Goal: Task Accomplishment & Management: Manage account settings

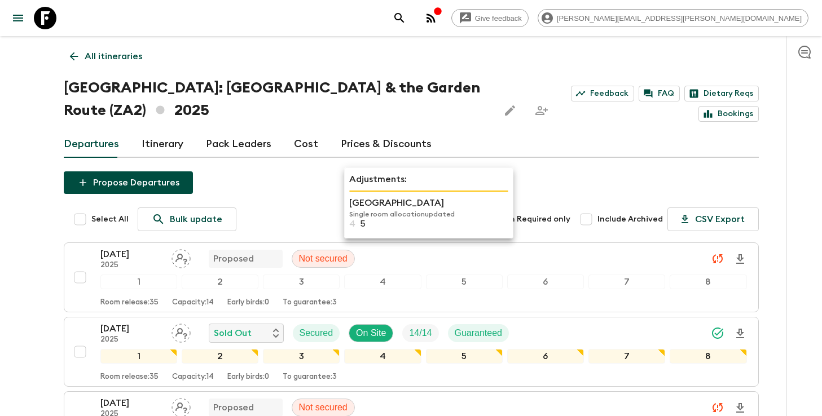
scroll to position [196, 0]
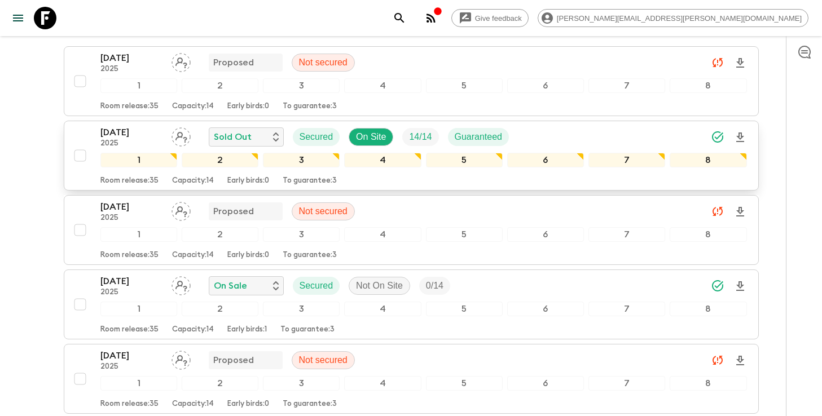
click at [634, 131] on div "[DATE] 2025 Sold Out Secured On Site 14 / 14 Guaranteed" at bounding box center [423, 137] width 646 height 23
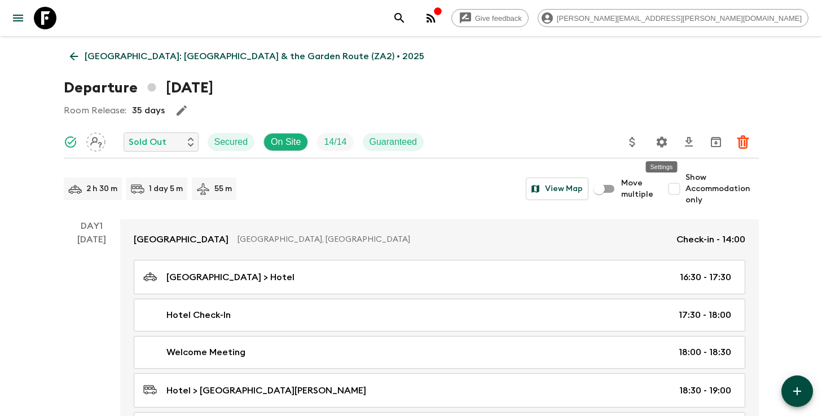
click at [660, 140] on icon "Settings" at bounding box center [662, 142] width 14 height 14
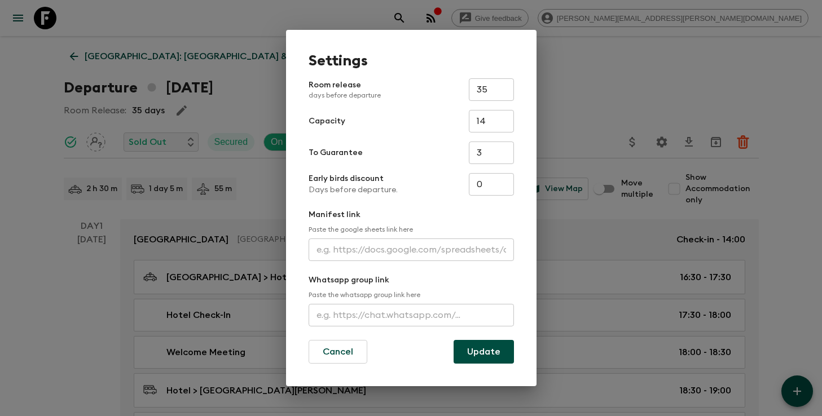
click at [376, 244] on input "text" at bounding box center [411, 250] width 205 height 23
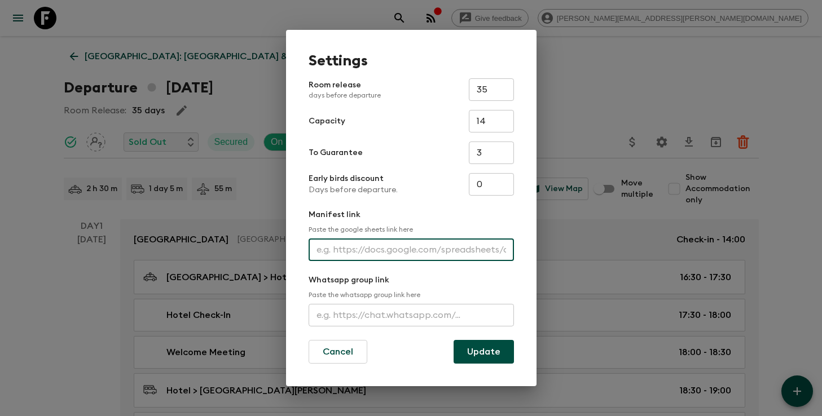
paste input "[URL][DOMAIN_NAME]"
type input "[URL][DOMAIN_NAME]"
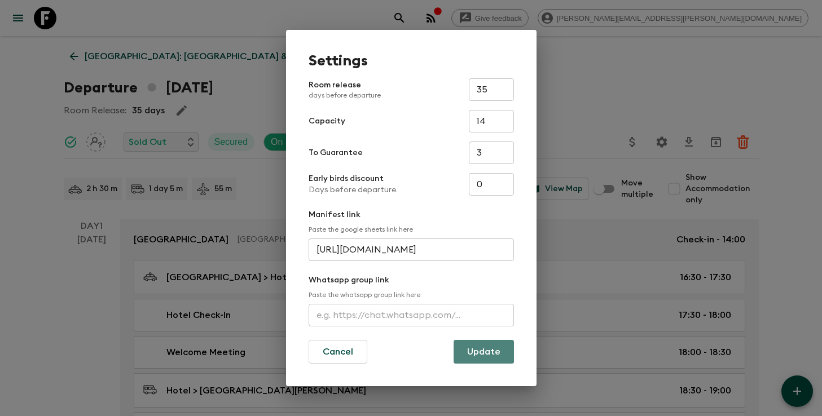
click at [467, 351] on button "Update" at bounding box center [483, 352] width 60 height 24
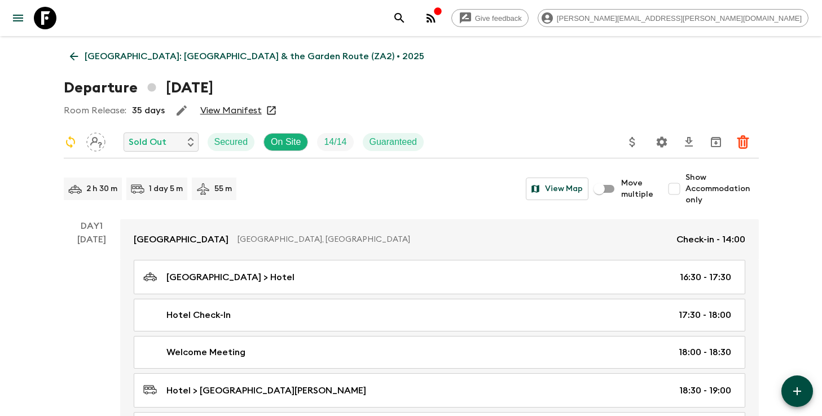
click at [658, 144] on icon "Settings" at bounding box center [661, 141] width 11 height 11
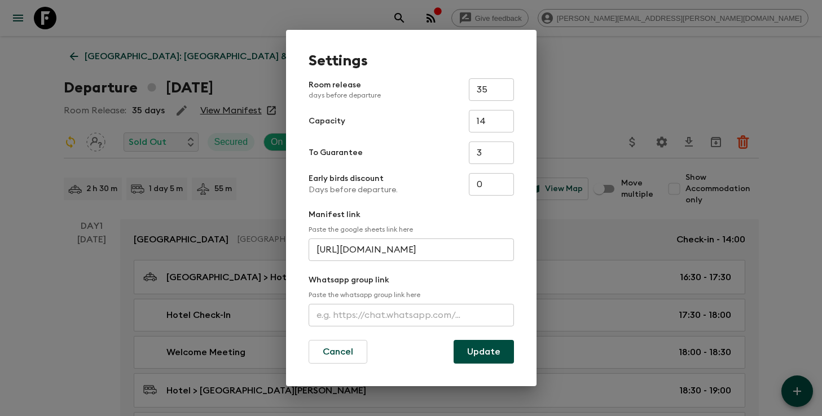
click at [440, 247] on input "[URL][DOMAIN_NAME]" at bounding box center [411, 250] width 205 height 23
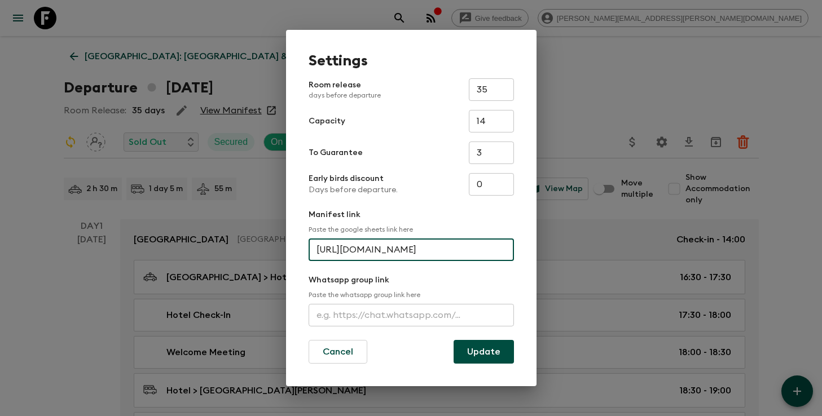
click at [440, 247] on input "[URL][DOMAIN_NAME]" at bounding box center [411, 250] width 205 height 23
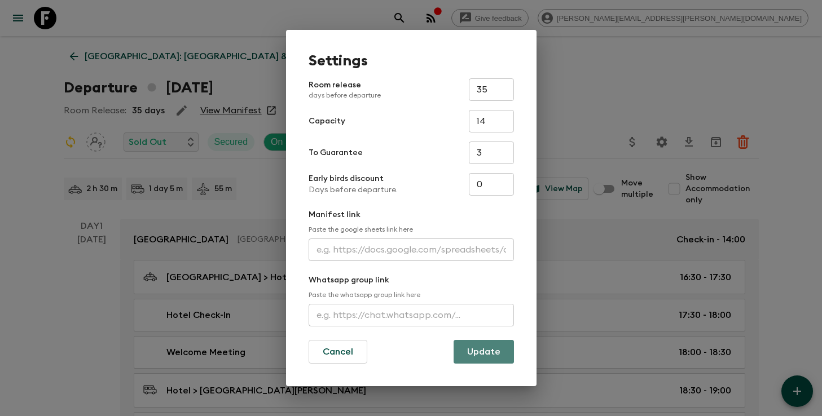
click at [484, 361] on button "Update" at bounding box center [483, 352] width 60 height 24
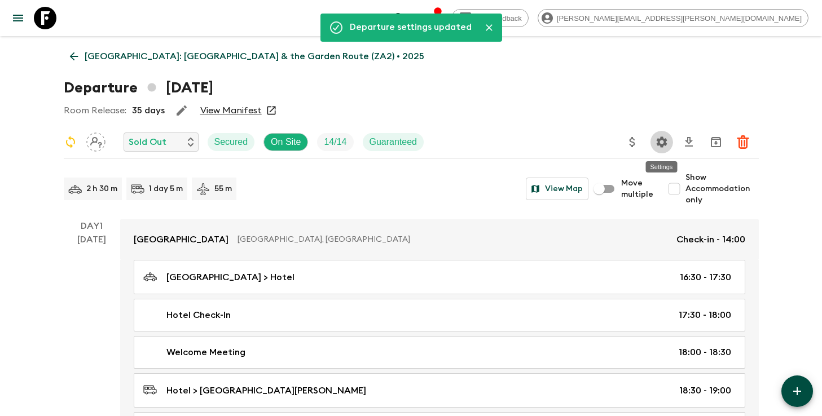
click at [659, 143] on icon "Settings" at bounding box center [661, 141] width 11 height 11
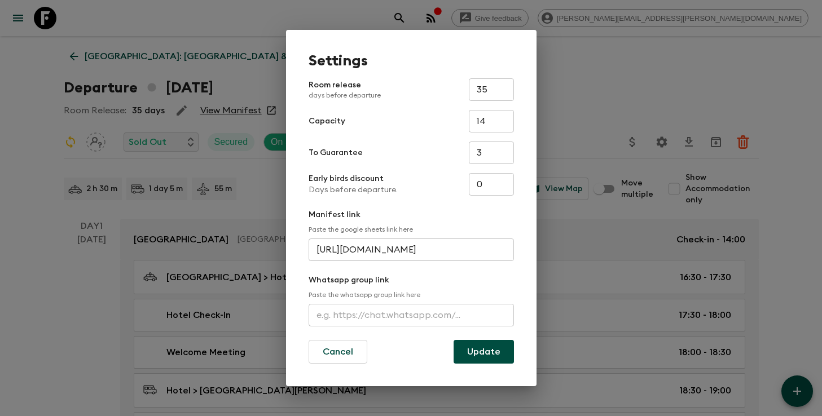
click at [600, 109] on div "Settings Room release days before departure 35 ​ Capacity 14 ​ To Guarantee 3 ​…" at bounding box center [411, 208] width 822 height 416
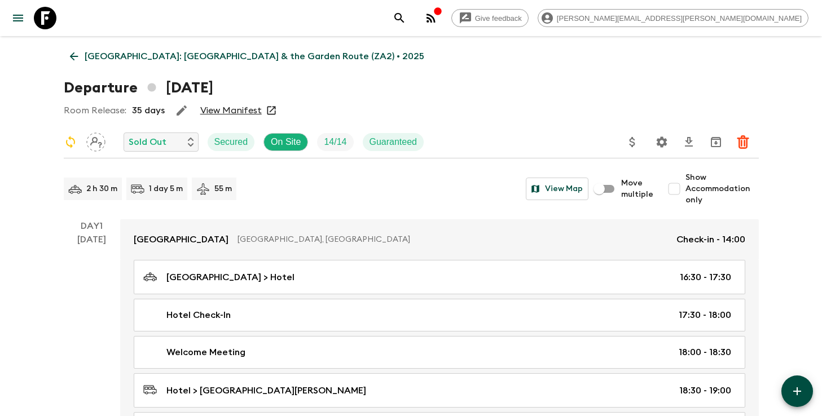
click at [236, 109] on link "View Manifest" at bounding box center [230, 110] width 61 height 11
click at [661, 138] on icon "Settings" at bounding box center [661, 141] width 11 height 11
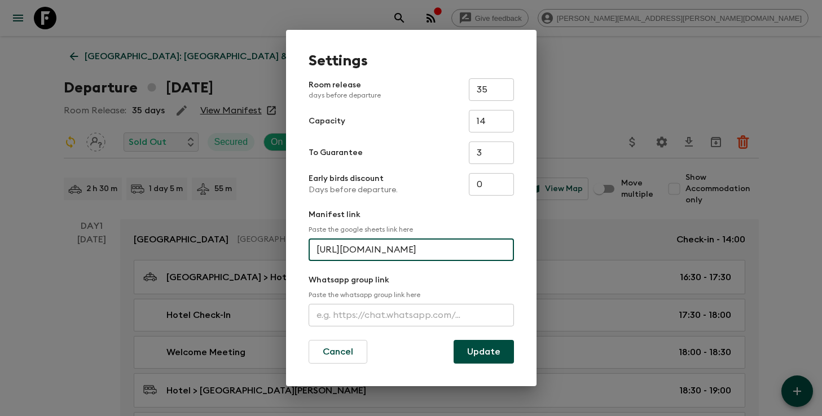
click at [400, 249] on input "[URL][DOMAIN_NAME]" at bounding box center [411, 250] width 205 height 23
type input "."
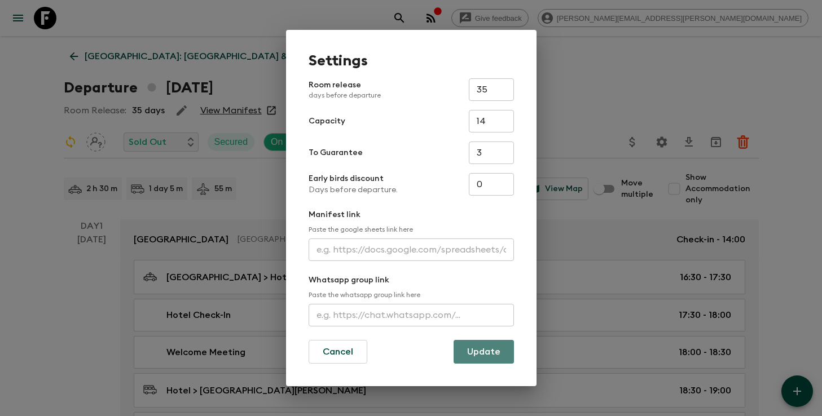
click at [470, 350] on button "Update" at bounding box center [483, 352] width 60 height 24
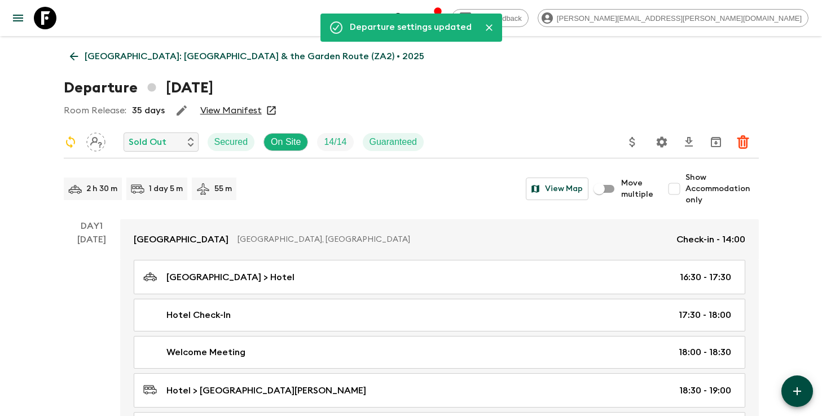
click at [235, 112] on link "View Manifest" at bounding box center [230, 110] width 61 height 11
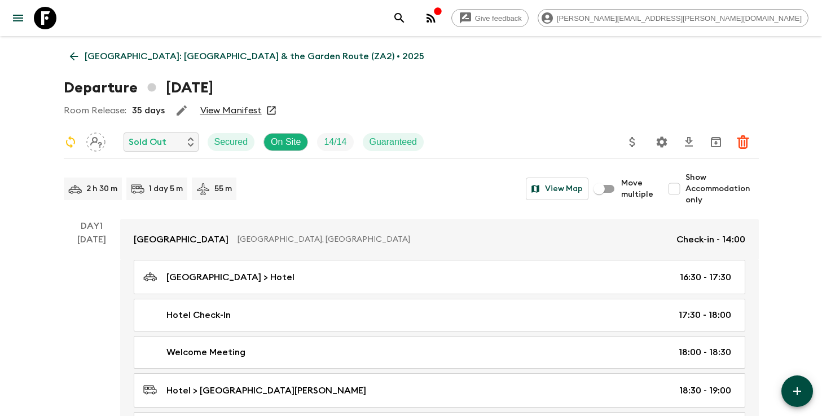
click at [406, 21] on icon "search adventures" at bounding box center [400, 18] width 14 height 14
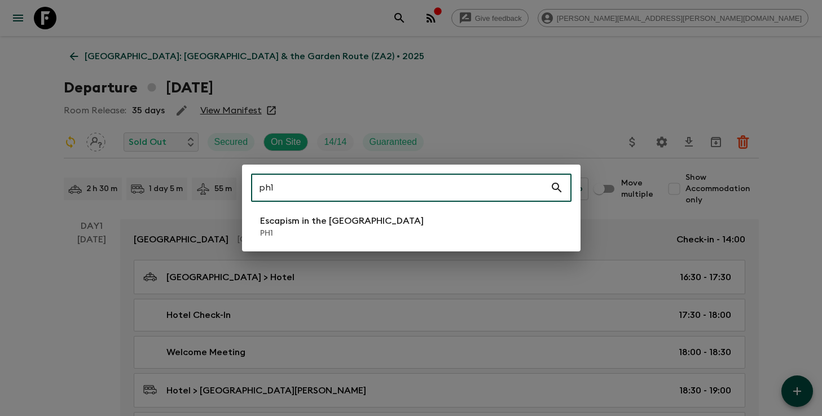
type input "ph1"
click at [435, 228] on li "Escapism in the [GEOGRAPHIC_DATA] PH1" at bounding box center [411, 227] width 320 height 32
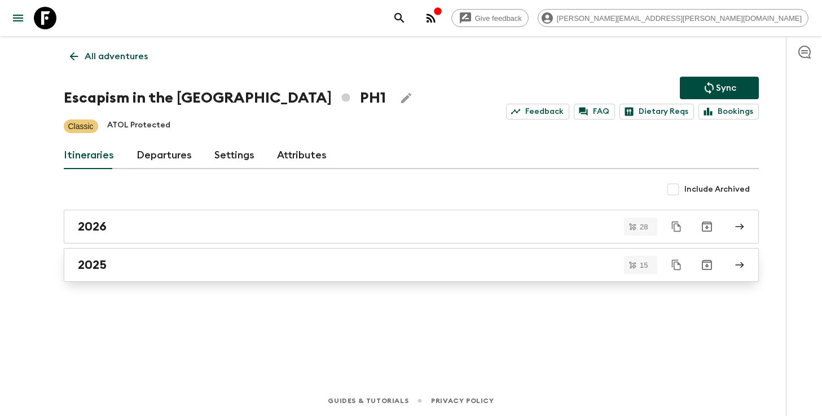
click at [397, 254] on link "2025" at bounding box center [411, 265] width 695 height 34
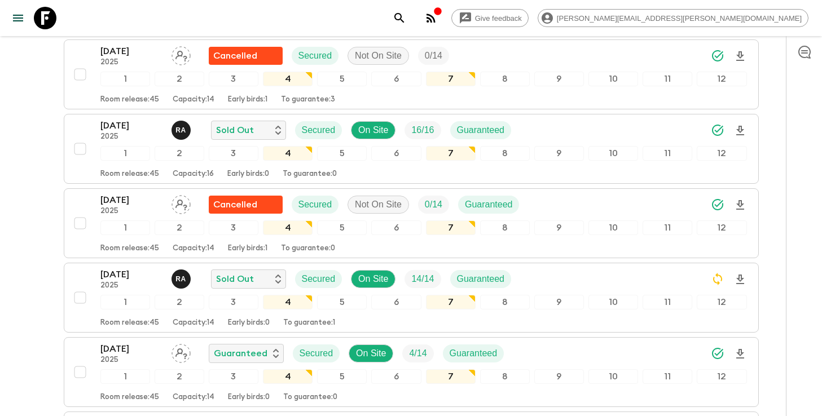
scroll to position [256, 0]
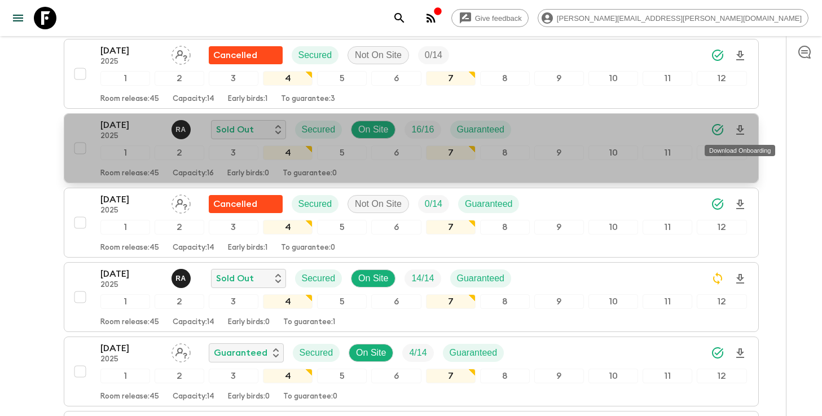
click at [742, 129] on icon "Download Onboarding" at bounding box center [740, 130] width 8 height 10
click at [562, 136] on div "[DATE] 2025 R A Sold Out Secured On Site 16 / 16 Guaranteed" at bounding box center [423, 129] width 646 height 23
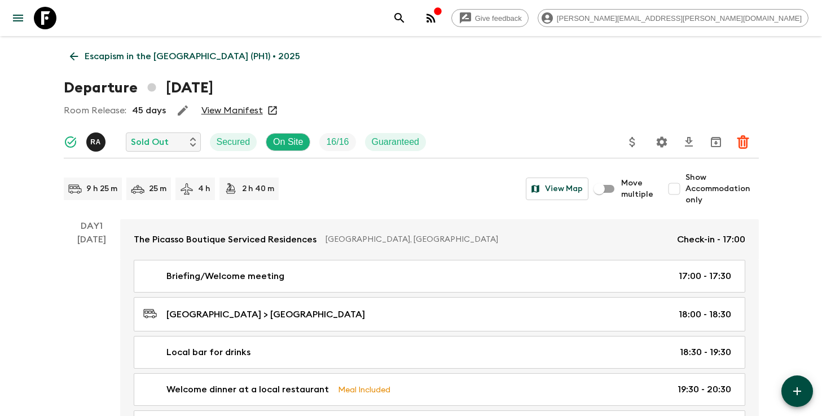
click at [240, 110] on link "View Manifest" at bounding box center [231, 110] width 61 height 11
click at [229, 55] on p "Escapism in the [GEOGRAPHIC_DATA] (PH1) • 2025" at bounding box center [192, 57] width 215 height 14
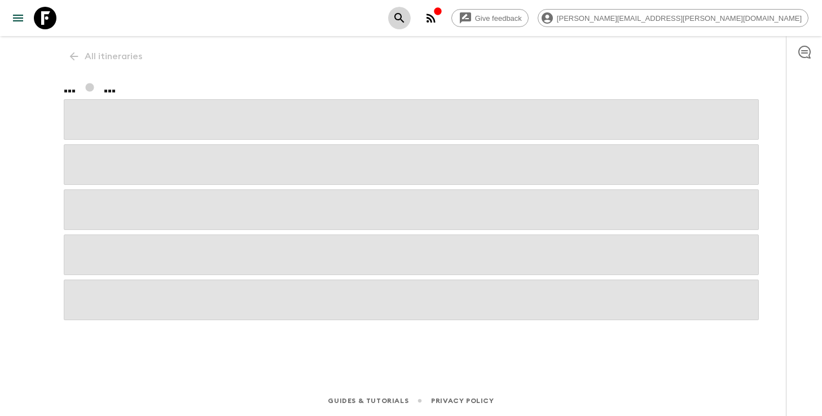
click at [406, 21] on icon "search adventures" at bounding box center [400, 18] width 14 height 14
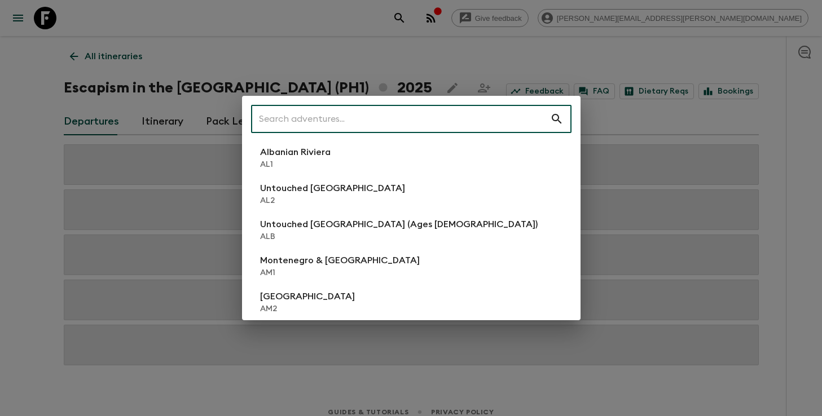
click at [600, 73] on div "​ Albanian Riviera [GEOGRAPHIC_DATA] Untouched [GEOGRAPHIC_DATA] [GEOGRAPHIC_DA…" at bounding box center [411, 208] width 822 height 416
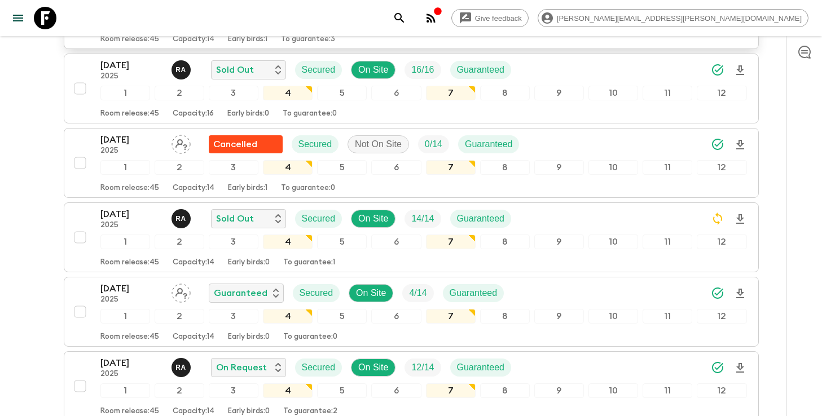
scroll to position [319, 0]
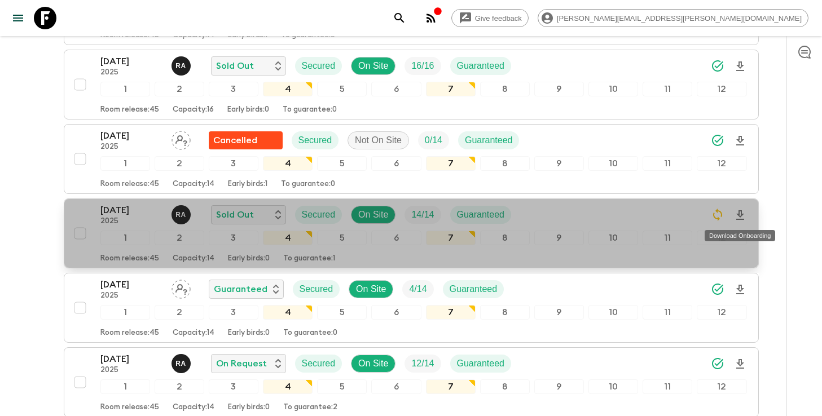
click at [745, 217] on icon "Download Onboarding" at bounding box center [740, 216] width 14 height 14
click at [113, 223] on p "2025" at bounding box center [131, 221] width 62 height 9
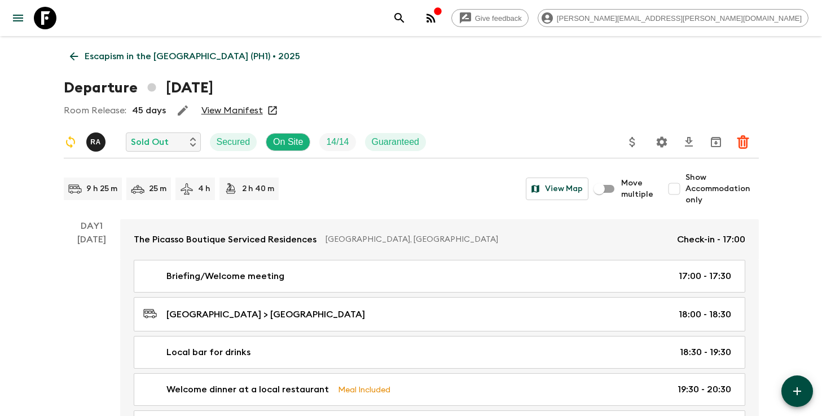
click at [240, 113] on link "View Manifest" at bounding box center [231, 110] width 61 height 11
click at [142, 59] on p "Escapism in the [GEOGRAPHIC_DATA] (PH1) • 2025" at bounding box center [192, 57] width 215 height 14
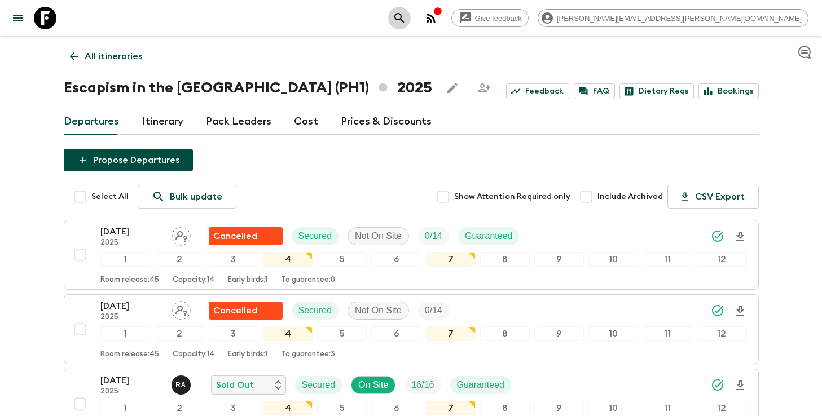
click at [406, 16] on icon "search adventures" at bounding box center [400, 18] width 14 height 14
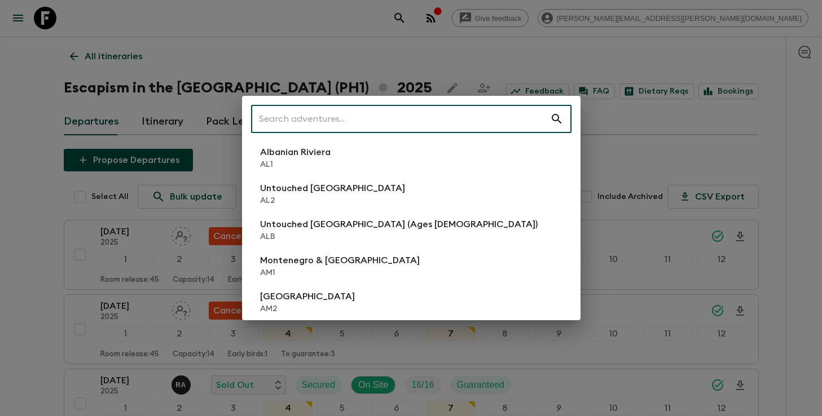
click at [396, 115] on input "text" at bounding box center [400, 119] width 299 height 32
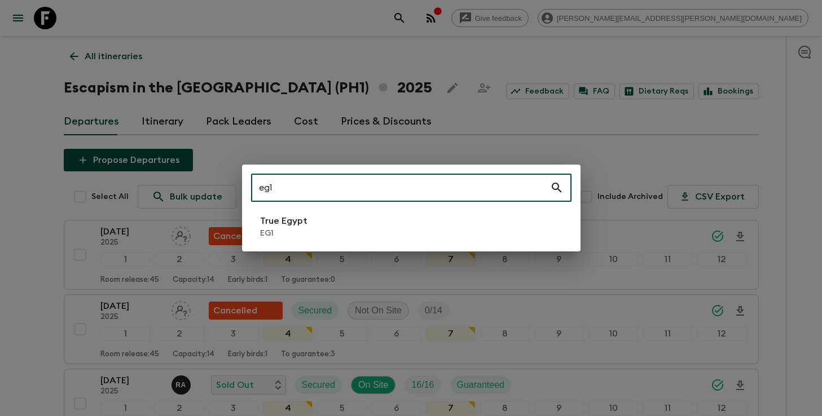
type input "eg1"
click at [349, 217] on li "True Egypt EG1" at bounding box center [411, 227] width 320 height 32
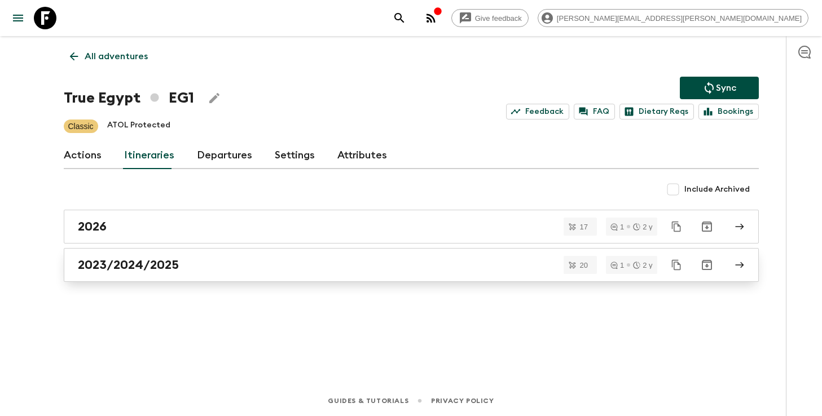
click at [238, 279] on link "2023/2024/2025" at bounding box center [411, 265] width 695 height 34
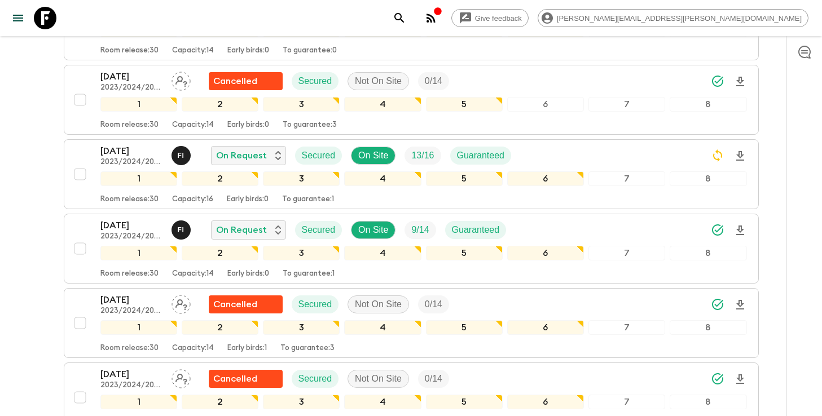
scroll to position [675, 0]
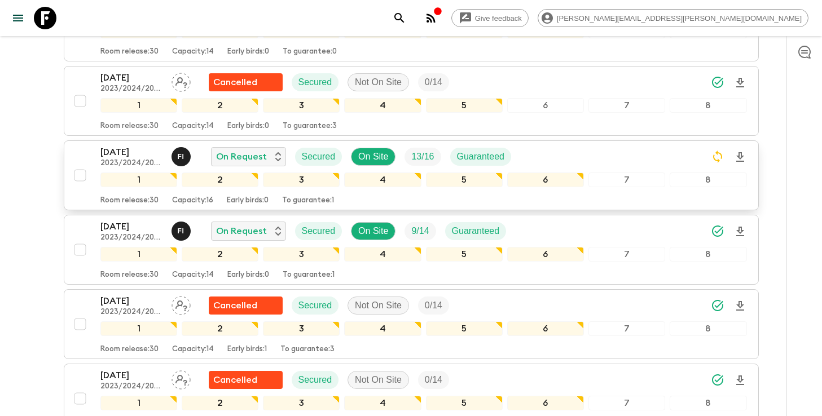
click at [738, 159] on icon "Download Onboarding" at bounding box center [740, 158] width 14 height 14
click at [406, 22] on icon "search adventures" at bounding box center [400, 18] width 14 height 14
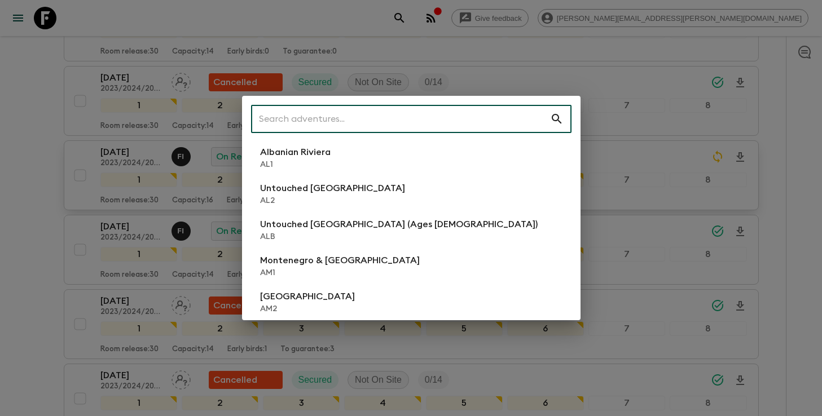
click at [448, 119] on input "text" at bounding box center [400, 119] width 299 height 32
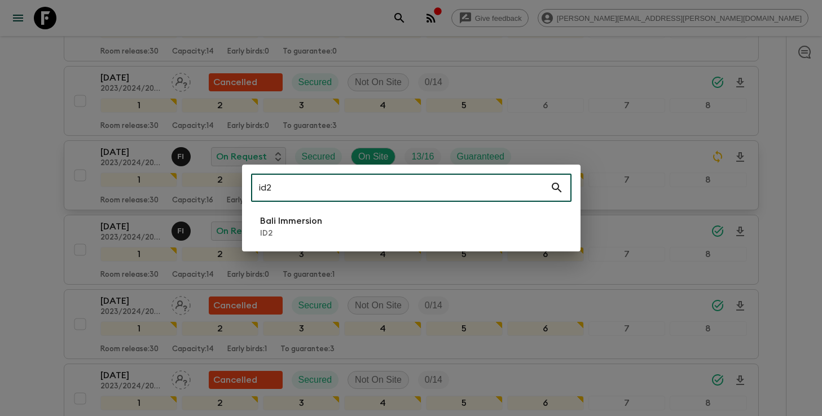
type input "id2"
click at [358, 228] on li "Bali Immersion ID2" at bounding box center [411, 227] width 320 height 32
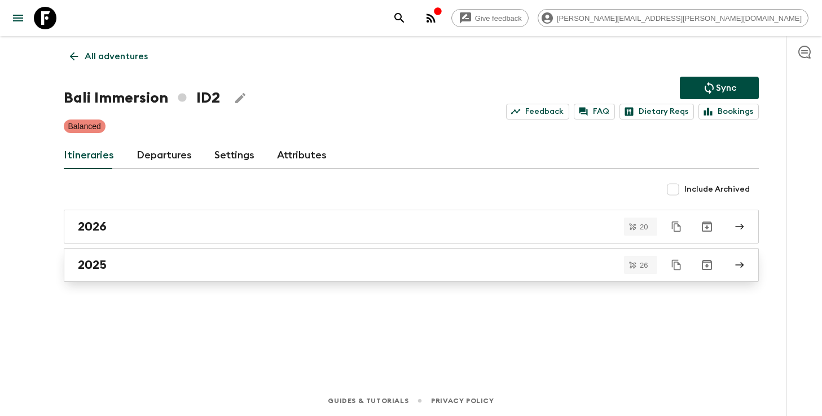
click at [271, 274] on link "2025" at bounding box center [411, 265] width 695 height 34
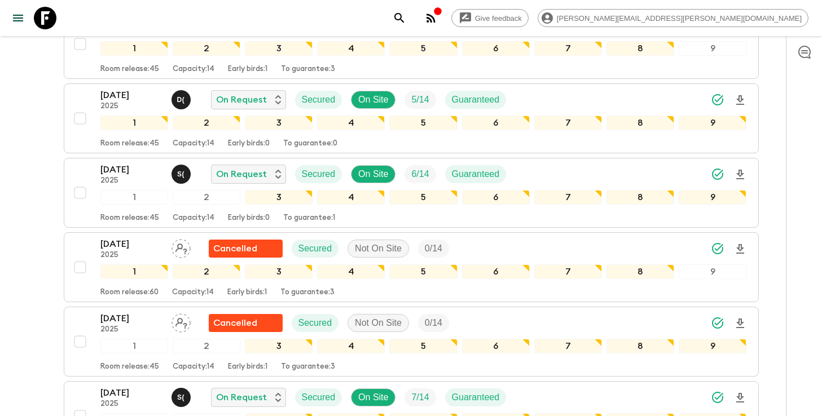
scroll to position [505, 0]
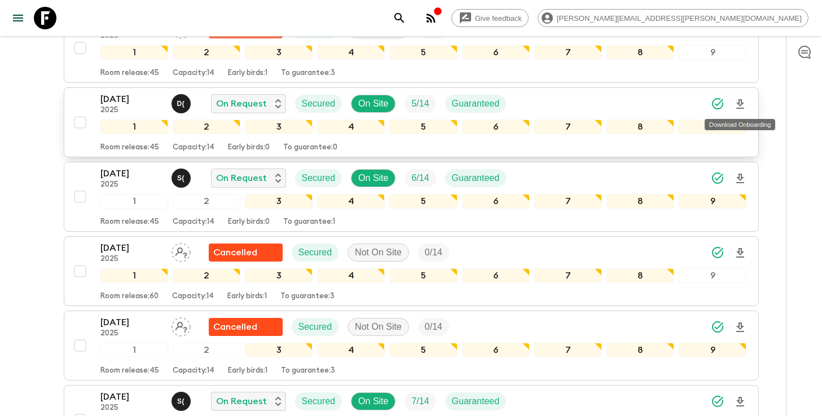
click at [738, 103] on icon "Download Onboarding" at bounding box center [740, 104] width 8 height 10
click at [406, 16] on icon "search adventures" at bounding box center [400, 18] width 14 height 14
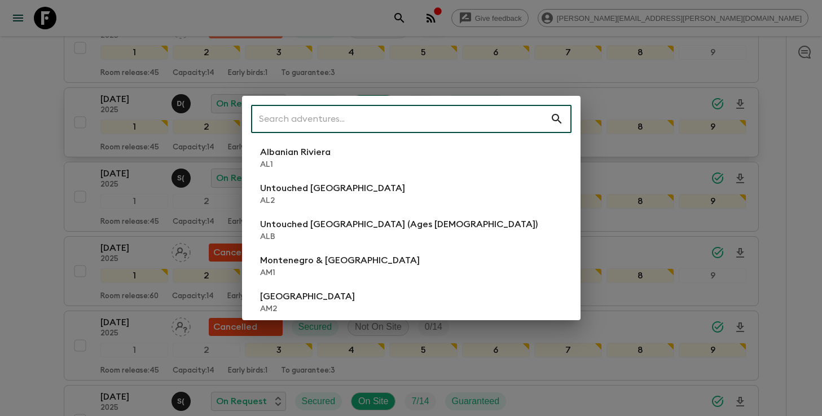
click at [417, 126] on input "text" at bounding box center [400, 119] width 299 height 32
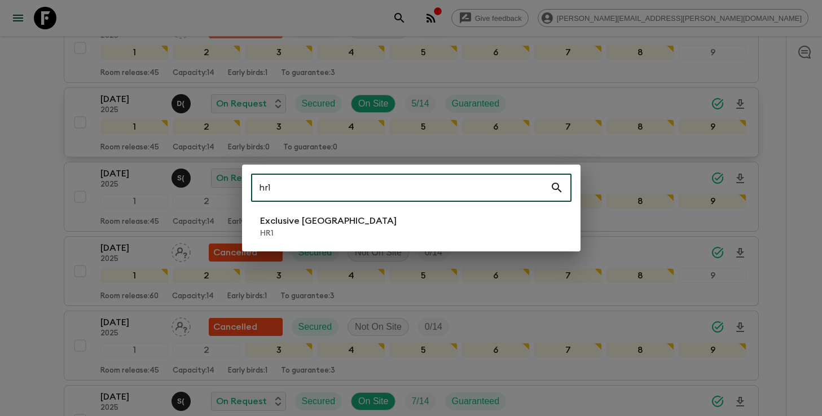
type input "hr1"
click at [361, 223] on li "Exclusive Croatia HR1" at bounding box center [411, 227] width 320 height 32
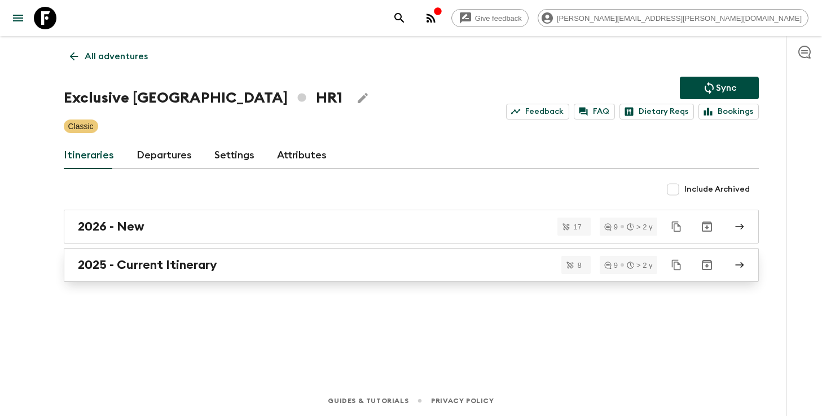
click at [392, 261] on div "2025 - Current Itinerary" at bounding box center [400, 265] width 645 height 15
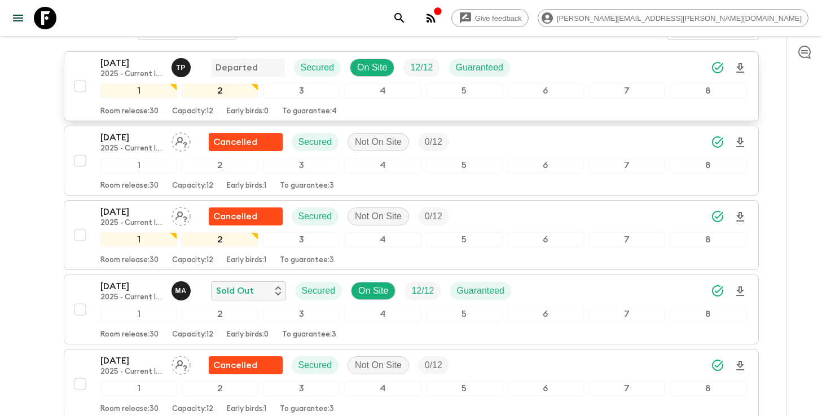
scroll to position [278, 0]
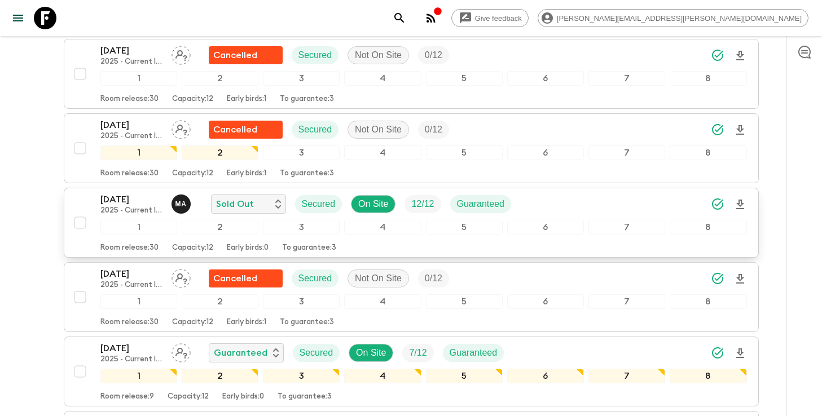
click at [741, 200] on icon "Download Onboarding" at bounding box center [740, 205] width 8 height 10
click at [406, 21] on icon "search adventures" at bounding box center [400, 18] width 14 height 14
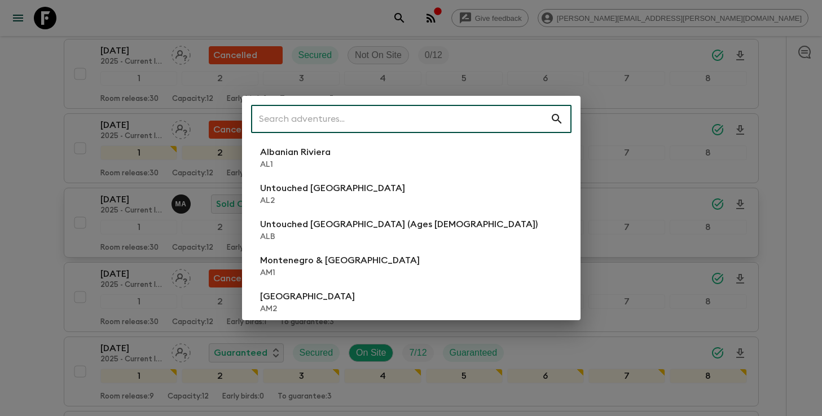
click at [482, 118] on input "text" at bounding box center [400, 119] width 299 height 32
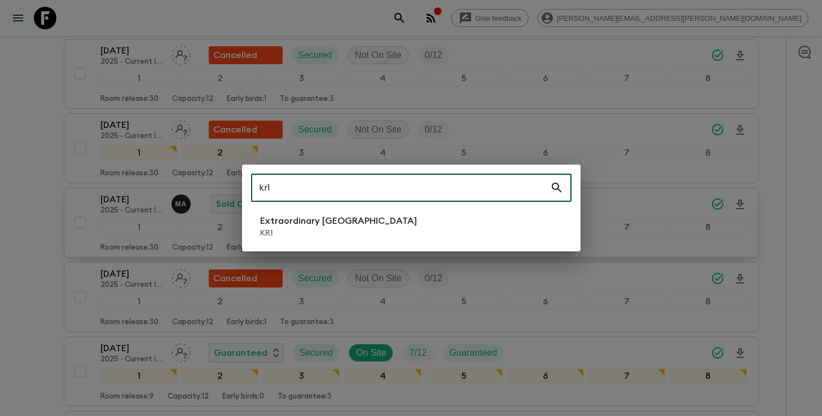
type input "kr1"
click at [379, 222] on li "Extraordinary [GEOGRAPHIC_DATA] KR1" at bounding box center [411, 227] width 320 height 32
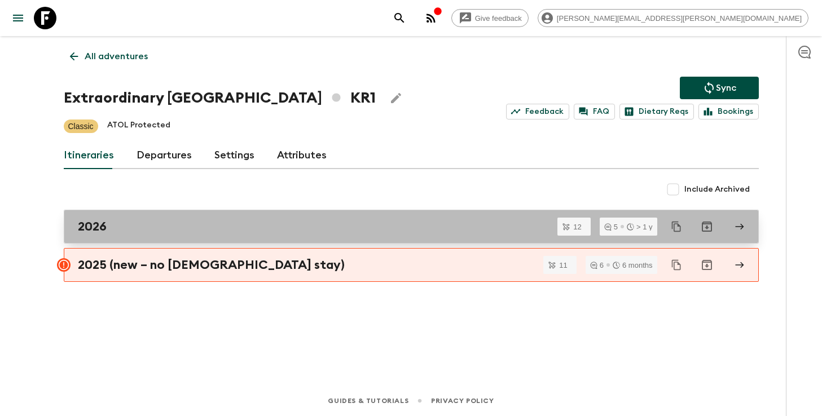
click at [226, 238] on link "2026" at bounding box center [411, 227] width 695 height 34
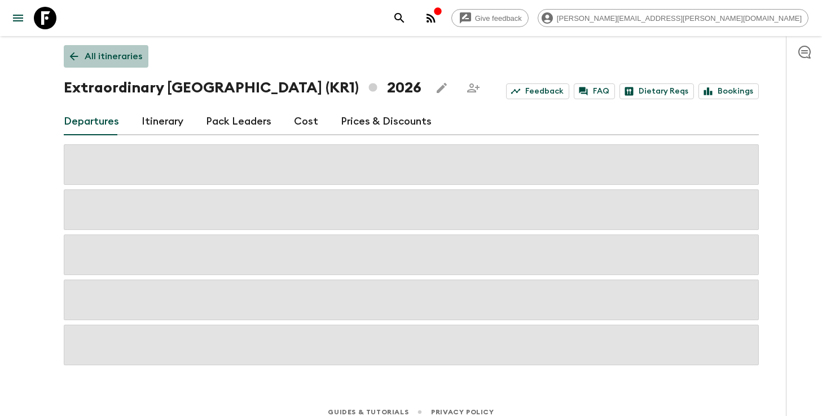
click at [115, 56] on p "All itineraries" at bounding box center [114, 57] width 58 height 14
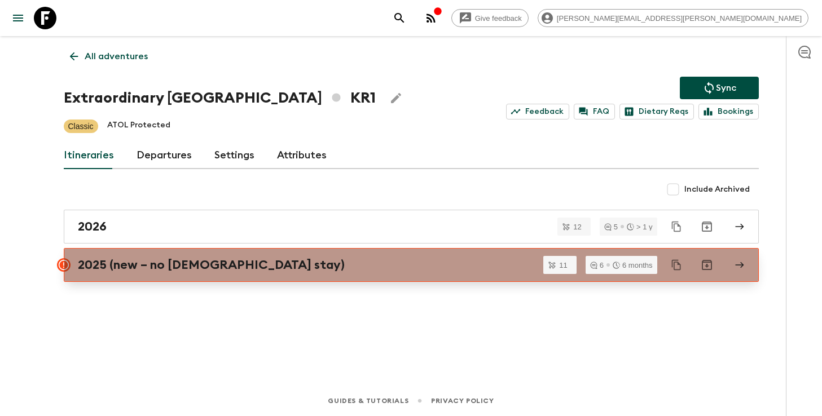
click at [148, 256] on link "2025 (new – no [DEMOGRAPHIC_DATA] stay)" at bounding box center [411, 265] width 695 height 34
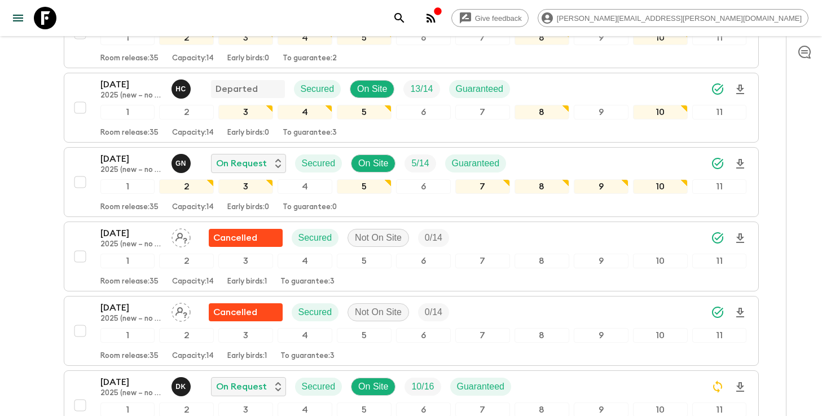
scroll to position [248, 0]
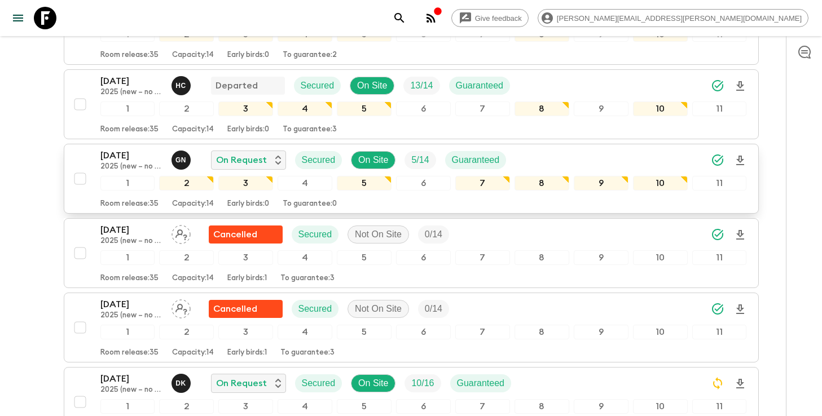
click at [741, 159] on icon "Download Onboarding" at bounding box center [740, 161] width 8 height 10
click at [406, 21] on icon "search adventures" at bounding box center [400, 18] width 14 height 14
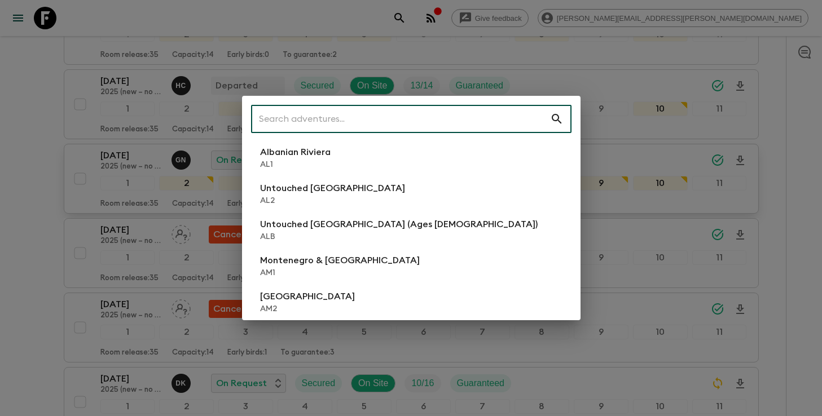
click at [415, 125] on input "text" at bounding box center [400, 119] width 299 height 32
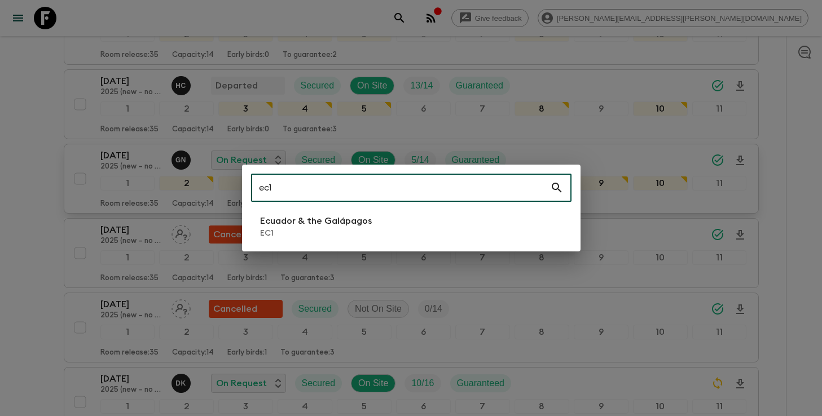
type input "ec1"
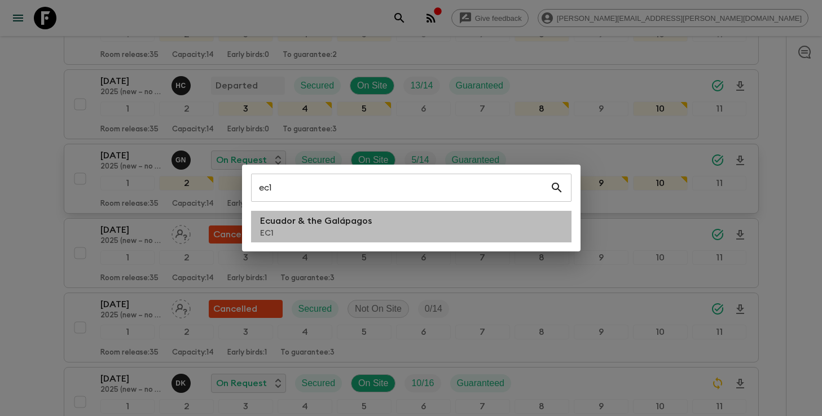
click at [338, 226] on p "Ecuador & the Galápagos" at bounding box center [316, 221] width 112 height 14
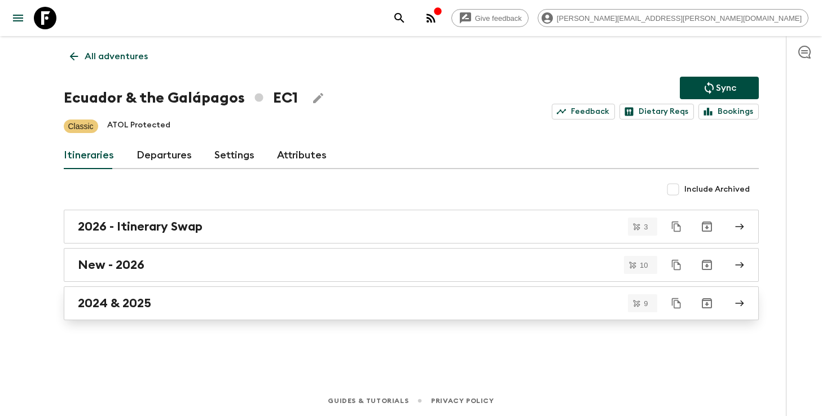
click at [394, 306] on div "2024 & 2025" at bounding box center [400, 303] width 645 height 15
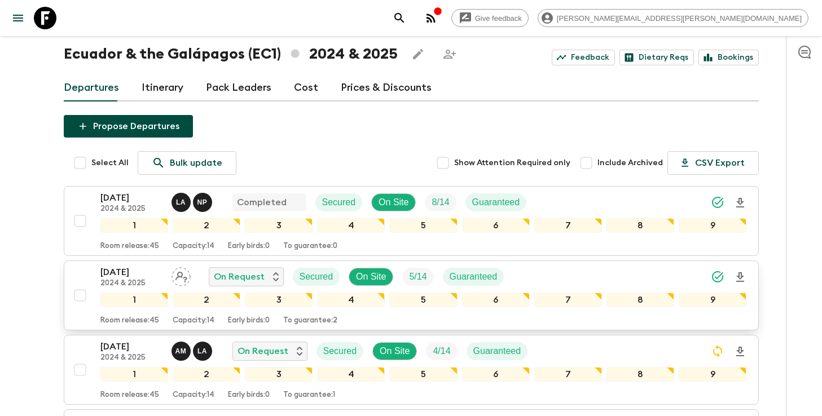
scroll to position [37, 0]
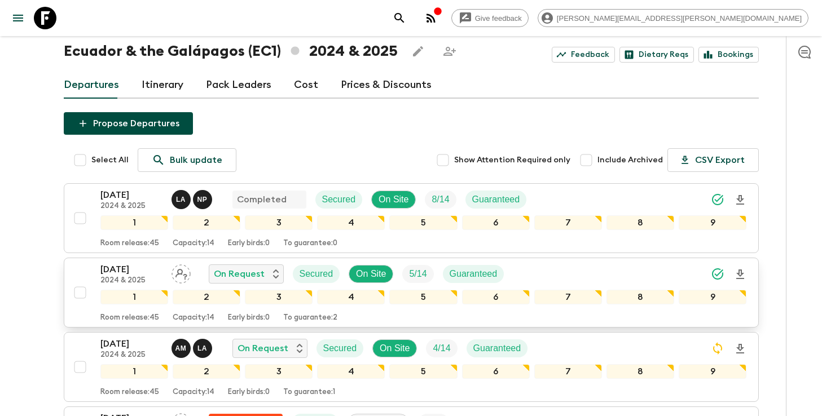
click at [742, 271] on icon "Download Onboarding" at bounding box center [740, 275] width 14 height 14
click at [406, 18] on icon "search adventures" at bounding box center [400, 18] width 14 height 14
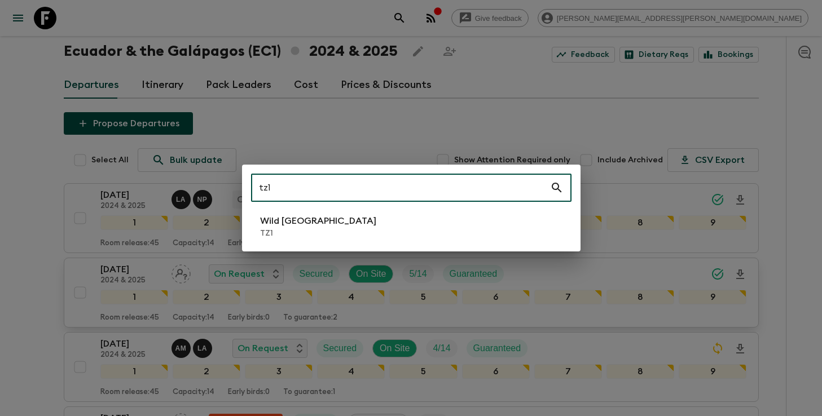
type input "tz1"
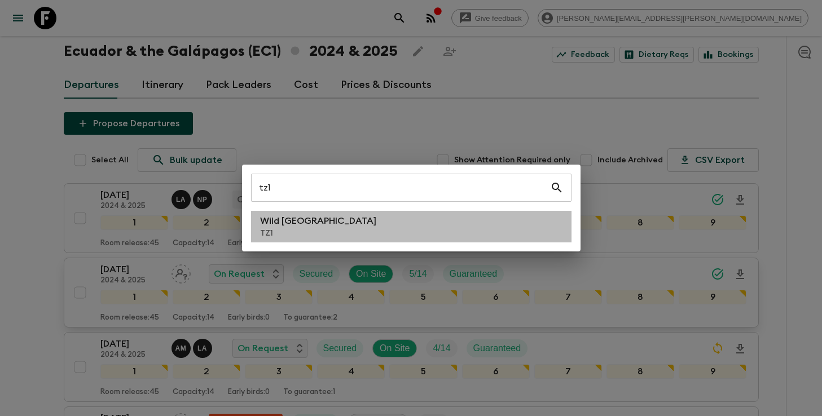
drag, startPoint x: 353, startPoint y: 222, endPoint x: 450, endPoint y: 320, distance: 138.4
click at [353, 222] on li "Wild Tanzania TZ1" at bounding box center [411, 227] width 320 height 32
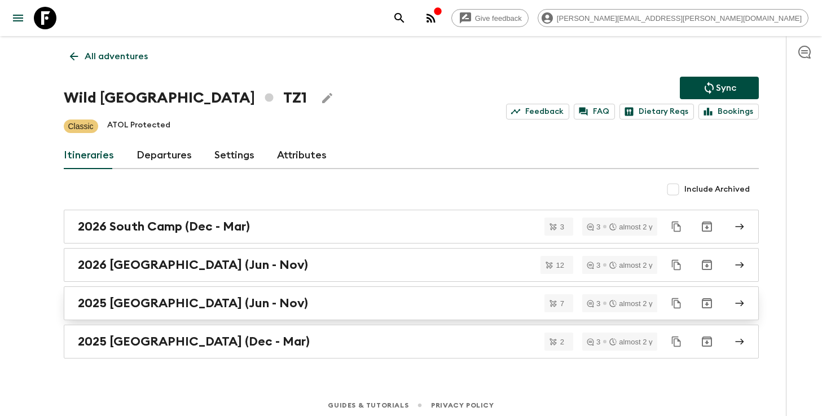
click at [334, 310] on div "2025 [GEOGRAPHIC_DATA] (Jun - Nov)" at bounding box center [400, 303] width 645 height 15
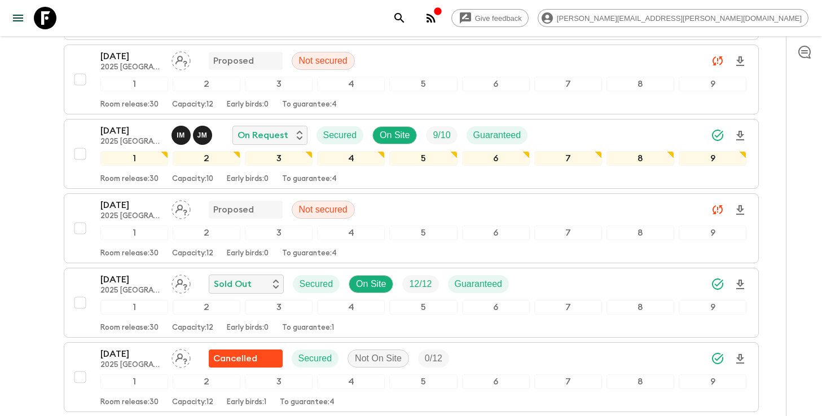
scroll to position [349, 0]
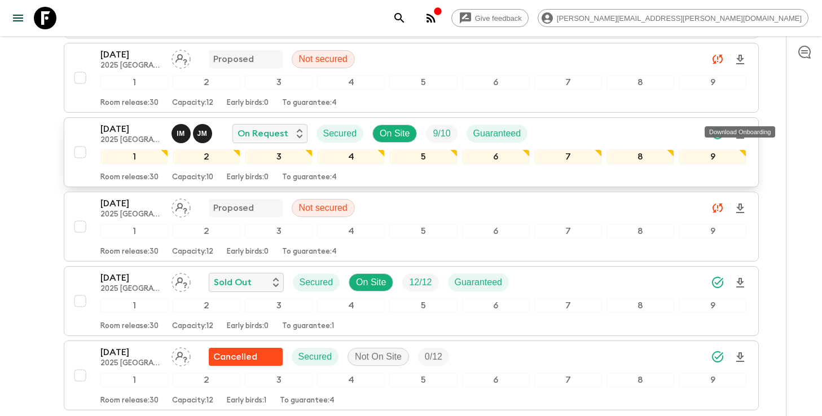
click at [739, 129] on icon "Download Onboarding" at bounding box center [740, 134] width 8 height 10
